Goal: Task Accomplishment & Management: Use online tool/utility

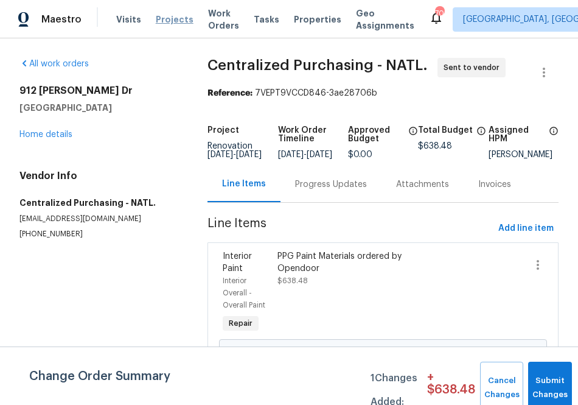
click at [157, 19] on span "Projects" at bounding box center [175, 19] width 38 height 12
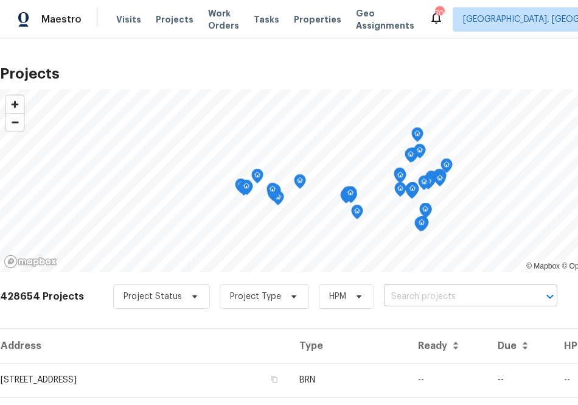
click at [409, 296] on input "text" at bounding box center [453, 296] width 139 height 19
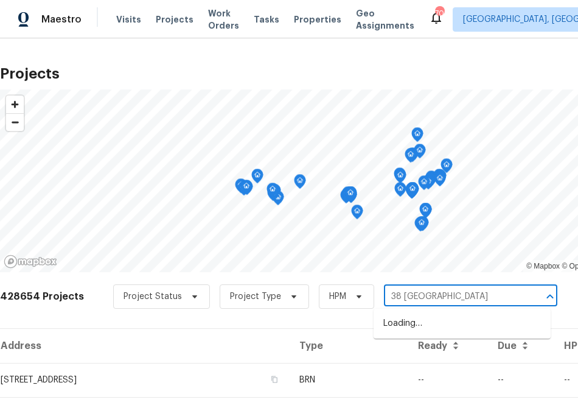
type input "38 [GEOGRAPHIC_DATA]"
click at [426, 328] on li "[STREET_ADDRESS]" at bounding box center [462, 323] width 177 height 20
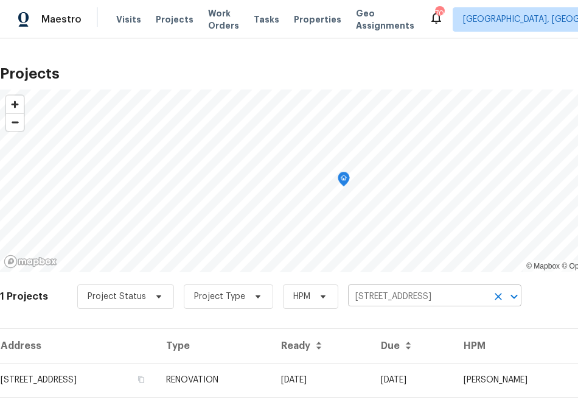
scroll to position [31, 0]
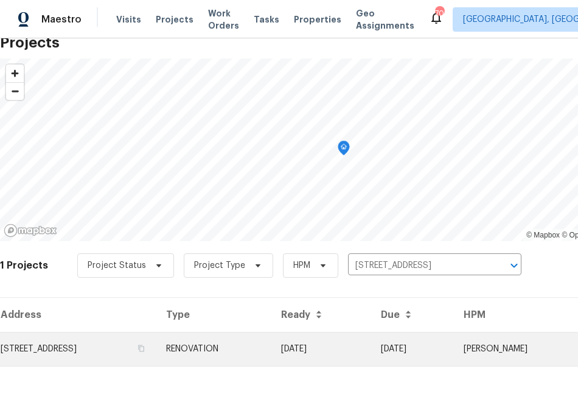
click at [126, 355] on td "[STREET_ADDRESS]" at bounding box center [78, 349] width 156 height 34
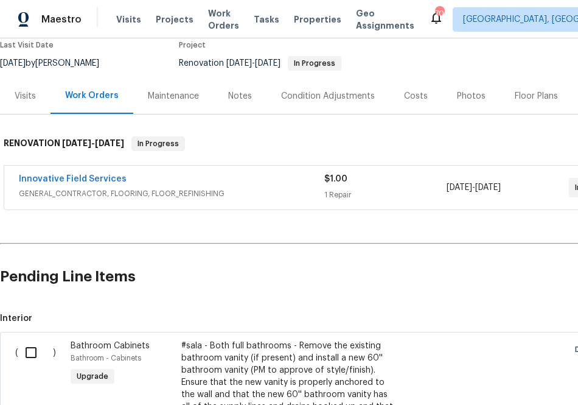
scroll to position [106, 110]
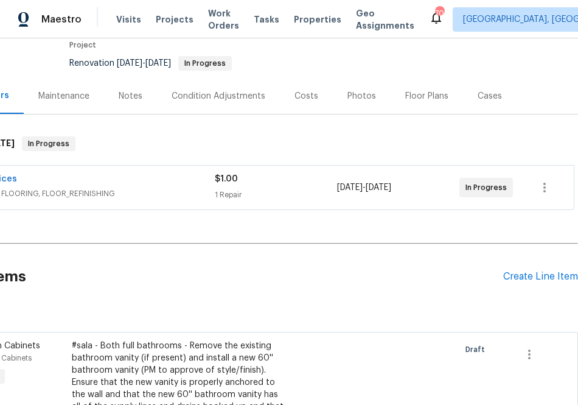
click at [518, 283] on div "Pending Line Items Create Line Item" at bounding box center [233, 276] width 687 height 57
click at [515, 271] on div "Create Line Item" at bounding box center [540, 277] width 75 height 12
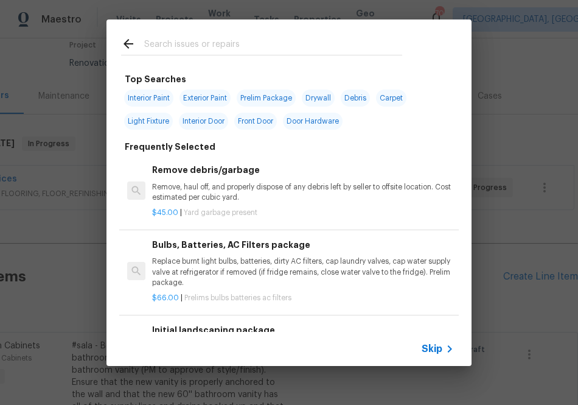
click at [251, 47] on input "text" at bounding box center [273, 46] width 258 height 18
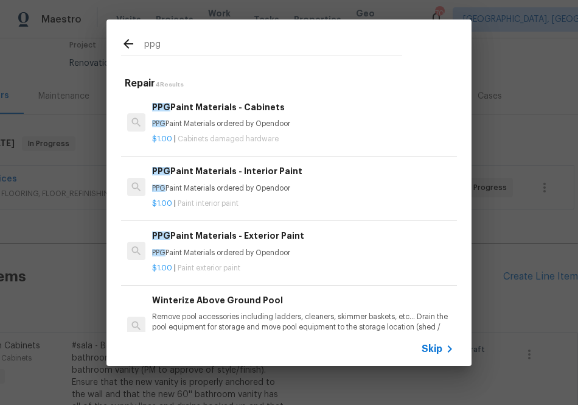
type input "ppg"
click at [200, 184] on p "PPG Paint Materials ordered by Opendoor" at bounding box center [303, 188] width 302 height 10
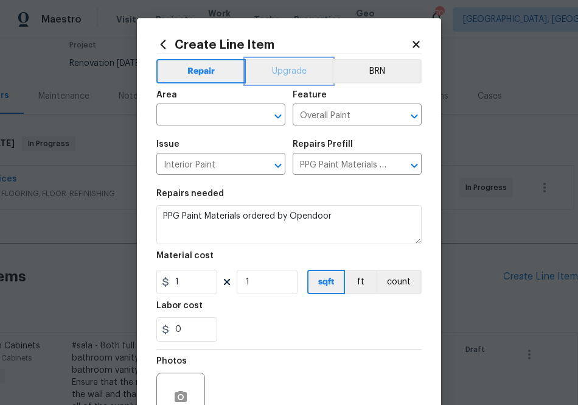
click at [276, 71] on button "Upgrade" at bounding box center [289, 71] width 87 height 24
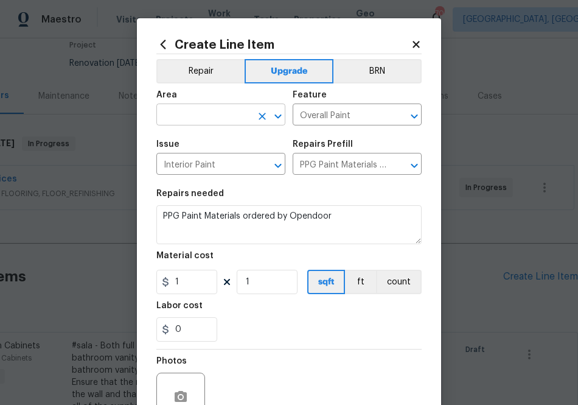
click at [218, 123] on input "text" at bounding box center [203, 115] width 95 height 19
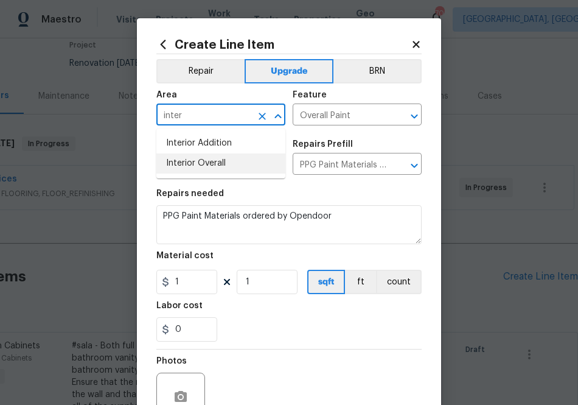
click at [203, 169] on li "Interior Overall" at bounding box center [220, 163] width 129 height 20
type input "Interior Overall"
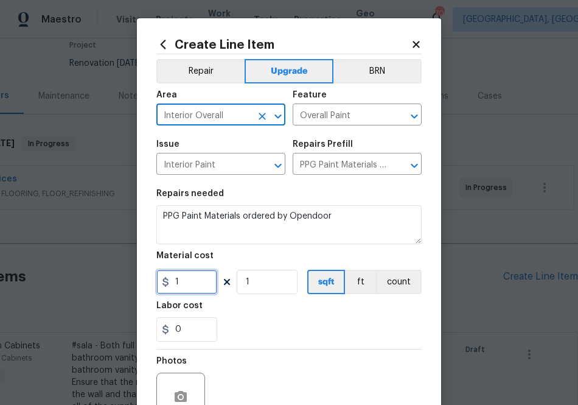
click at [201, 277] on input "1" at bounding box center [186, 281] width 61 height 24
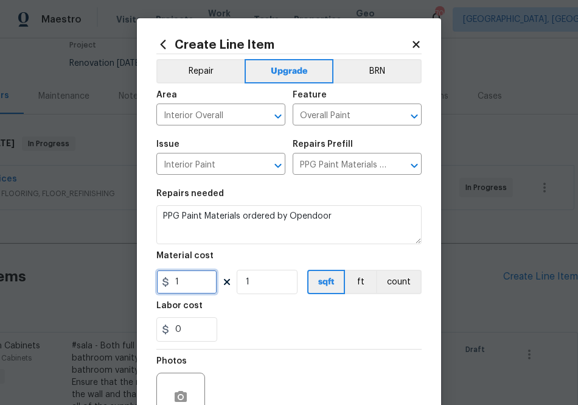
paste input "821.76"
type input "821.76"
click at [260, 321] on div "0" at bounding box center [288, 329] width 265 height 24
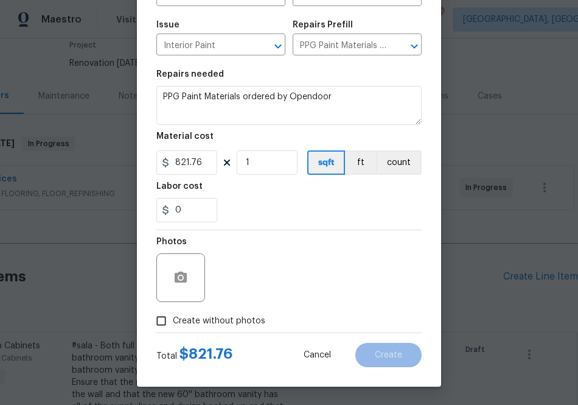
click at [240, 329] on label "Create without photos" at bounding box center [208, 320] width 116 height 23
click at [173, 329] on input "Create without photos" at bounding box center [161, 320] width 23 height 23
checkbox input "true"
click at [266, 301] on textarea "To enrich screen reader interactions, please activate Accessibility in Grammarl…" at bounding box center [318, 277] width 207 height 49
type textarea "na"
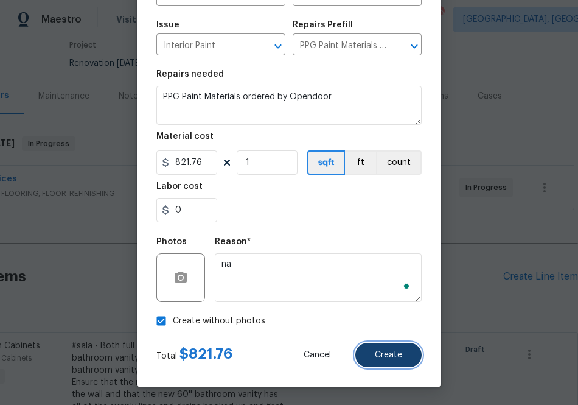
click at [395, 366] on button "Create" at bounding box center [388, 354] width 66 height 24
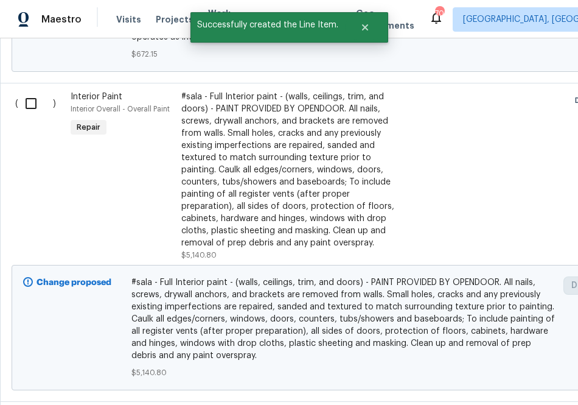
scroll to position [1226, 0]
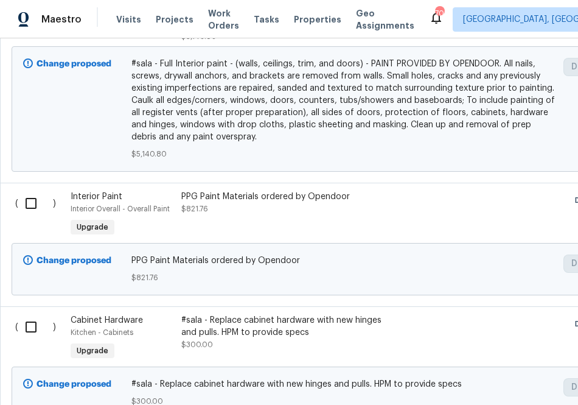
click at [33, 209] on input "checkbox" at bounding box center [35, 203] width 35 height 26
checkbox input "true"
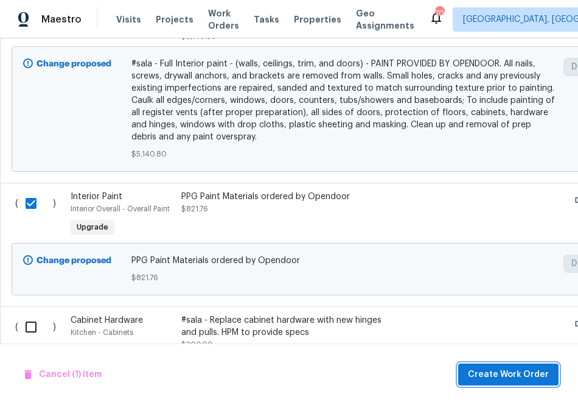
click at [519, 372] on span "Create Work Order" at bounding box center [508, 374] width 81 height 15
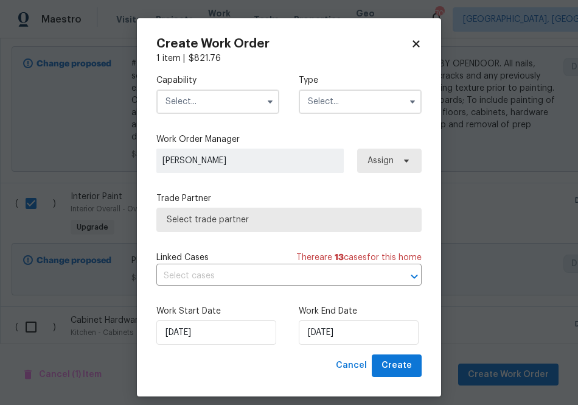
click at [221, 115] on div "Capability Type" at bounding box center [288, 93] width 265 height 59
click at [218, 105] on input "text" at bounding box center [217, 101] width 123 height 24
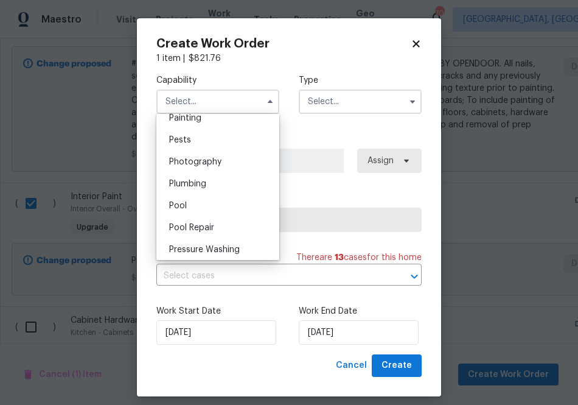
scroll to position [1027, 0]
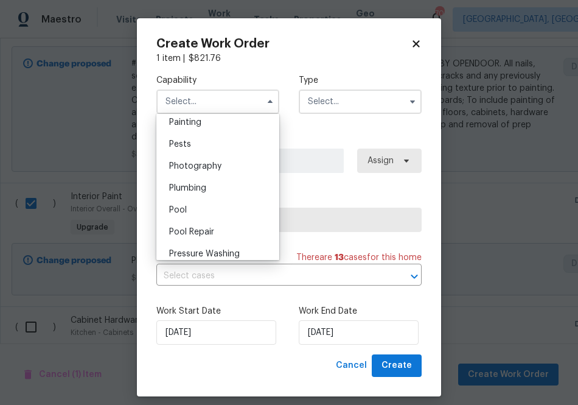
click at [211, 123] on div "Painting" at bounding box center [217, 122] width 117 height 22
type input "Painting"
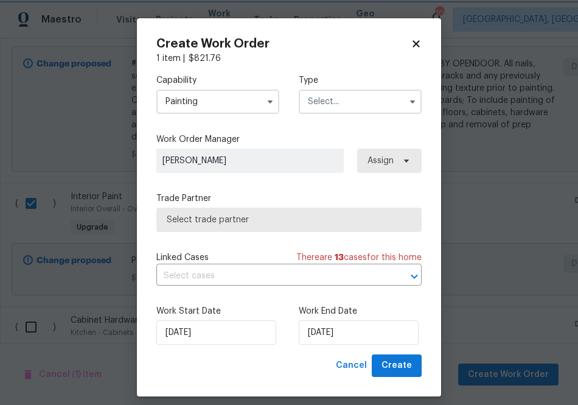
scroll to position [1000, 0]
click at [373, 90] on input "text" at bounding box center [360, 101] width 123 height 24
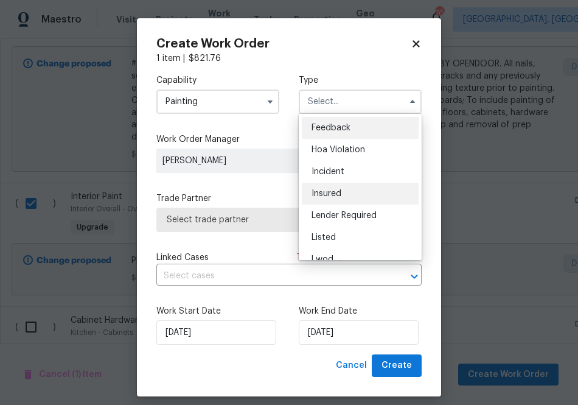
scroll to position [145, 0]
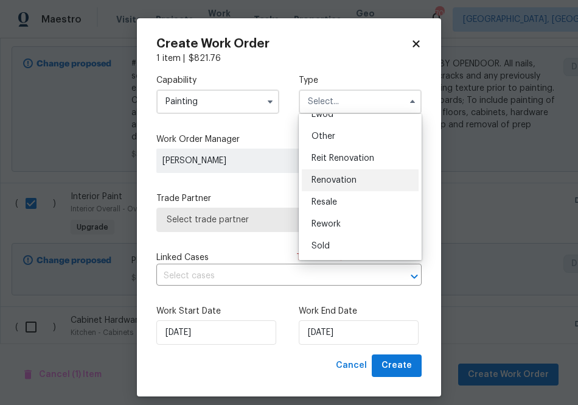
click at [358, 182] on div "Renovation" at bounding box center [360, 180] width 117 height 22
type input "Renovation"
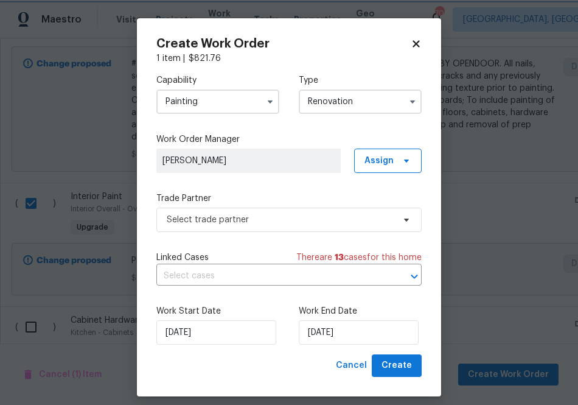
scroll to position [0, 0]
click at [396, 161] on span "Assign" at bounding box center [388, 160] width 68 height 24
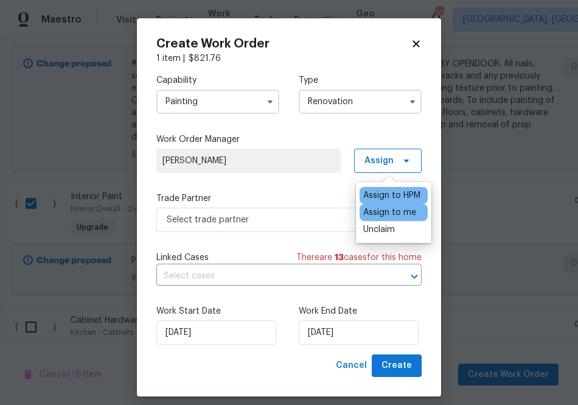
click at [388, 212] on div "Assign to me" at bounding box center [389, 212] width 53 height 12
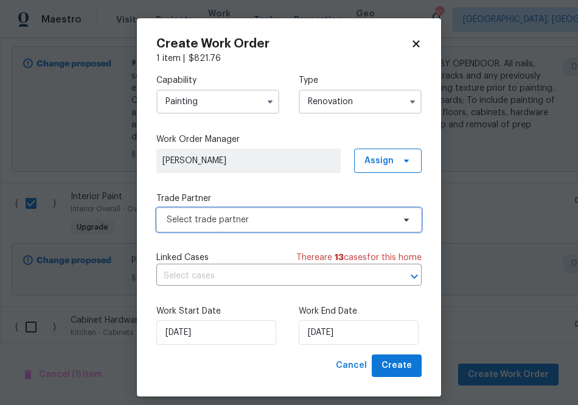
click at [274, 220] on span "Select trade partner" at bounding box center [280, 220] width 227 height 12
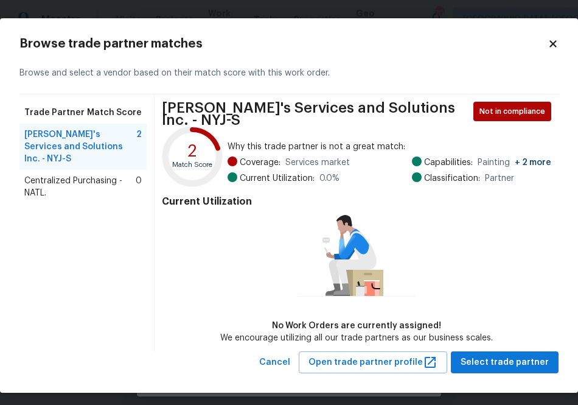
click at [75, 175] on span "Centralized Purchasing - NATL." at bounding box center [79, 187] width 111 height 24
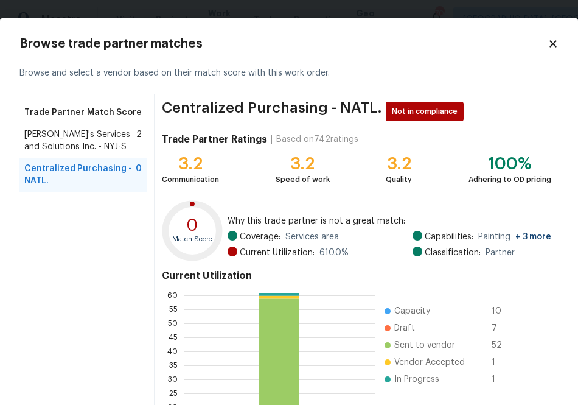
scroll to position [131, 0]
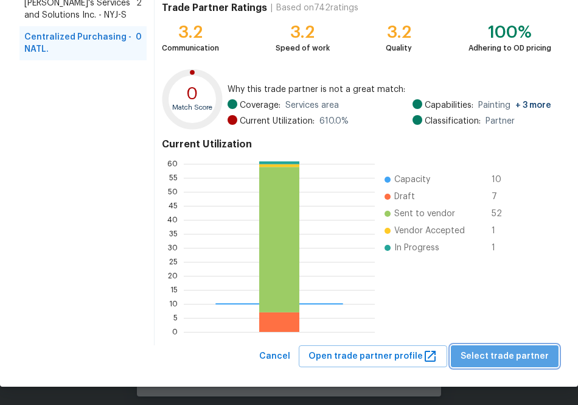
click at [514, 361] on span "Select trade partner" at bounding box center [505, 356] width 88 height 15
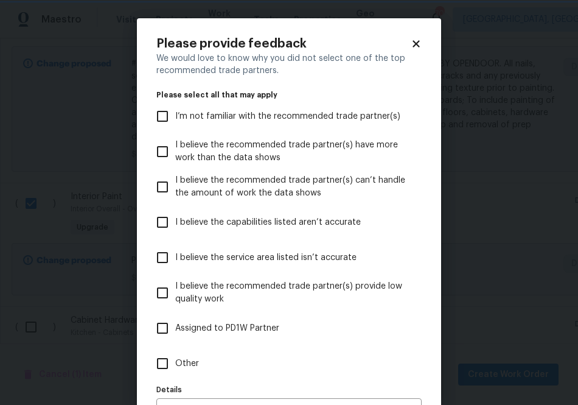
scroll to position [0, 0]
click at [186, 368] on span "Other" at bounding box center [187, 363] width 24 height 13
click at [175, 368] on input "Other" at bounding box center [163, 363] width 26 height 26
checkbox input "true"
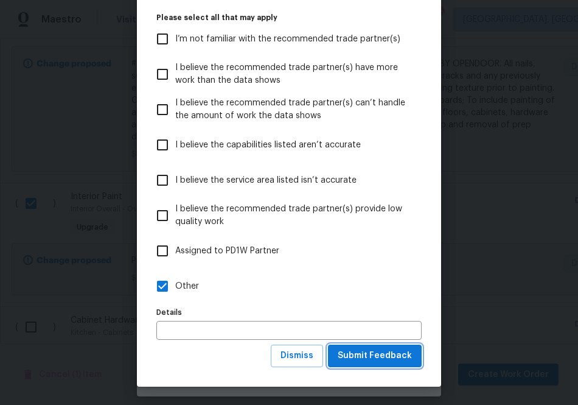
click at [369, 347] on button "Submit Feedback" at bounding box center [375, 355] width 94 height 23
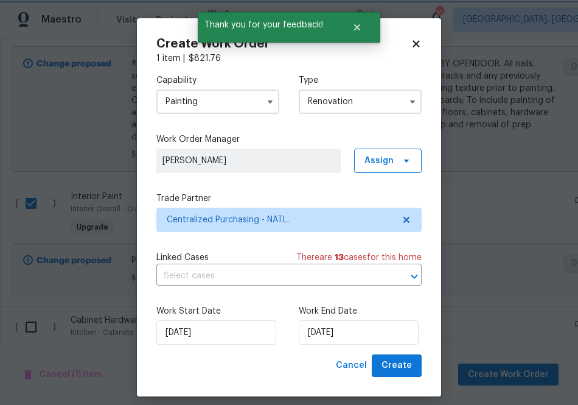
scroll to position [0, 0]
click at [397, 371] on span "Create" at bounding box center [396, 365] width 30 height 15
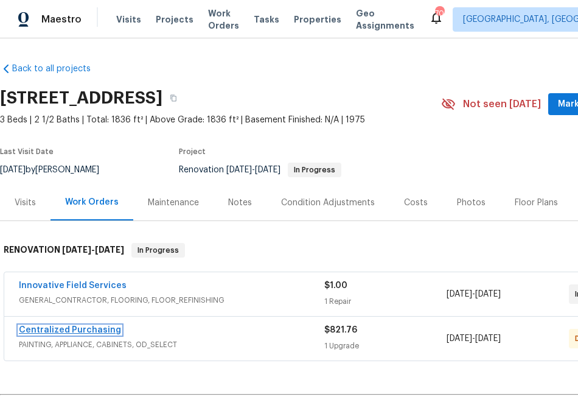
click at [81, 330] on link "Centralized Purchasing" at bounding box center [70, 329] width 102 height 9
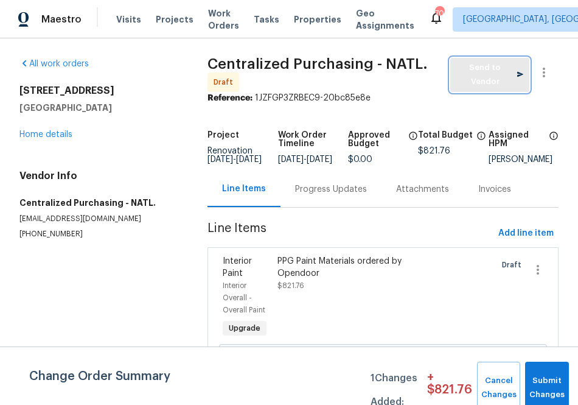
click at [475, 76] on span "Send to Vendor" at bounding box center [489, 75] width 67 height 28
